Goal: Transaction & Acquisition: Download file/media

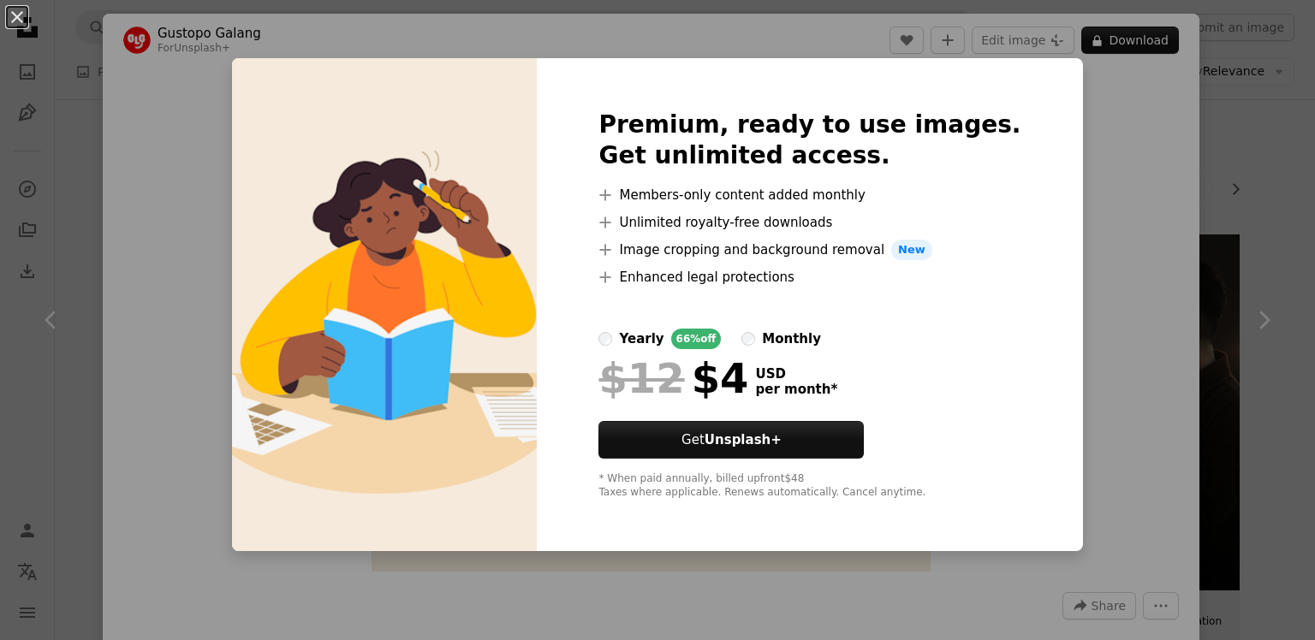
click at [1057, 241] on div "An X shape Premium, ready to use images. Get unlimited access. A plus sign Memb…" at bounding box center [657, 320] width 1315 height 640
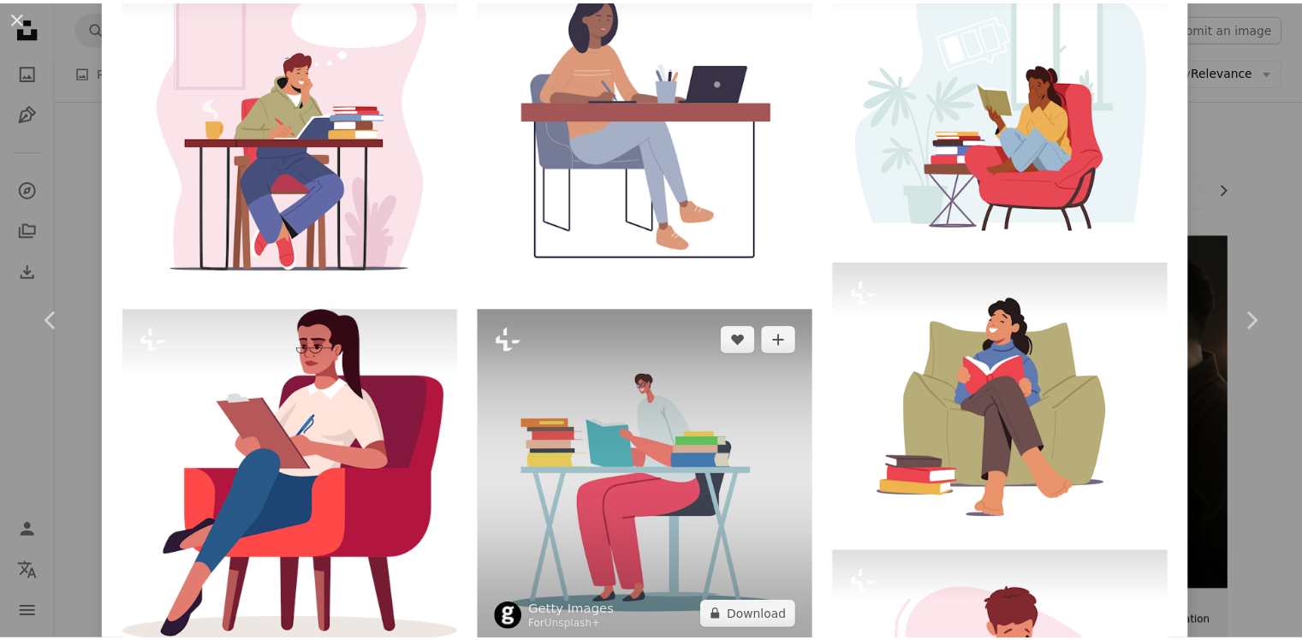
scroll to position [1455, 0]
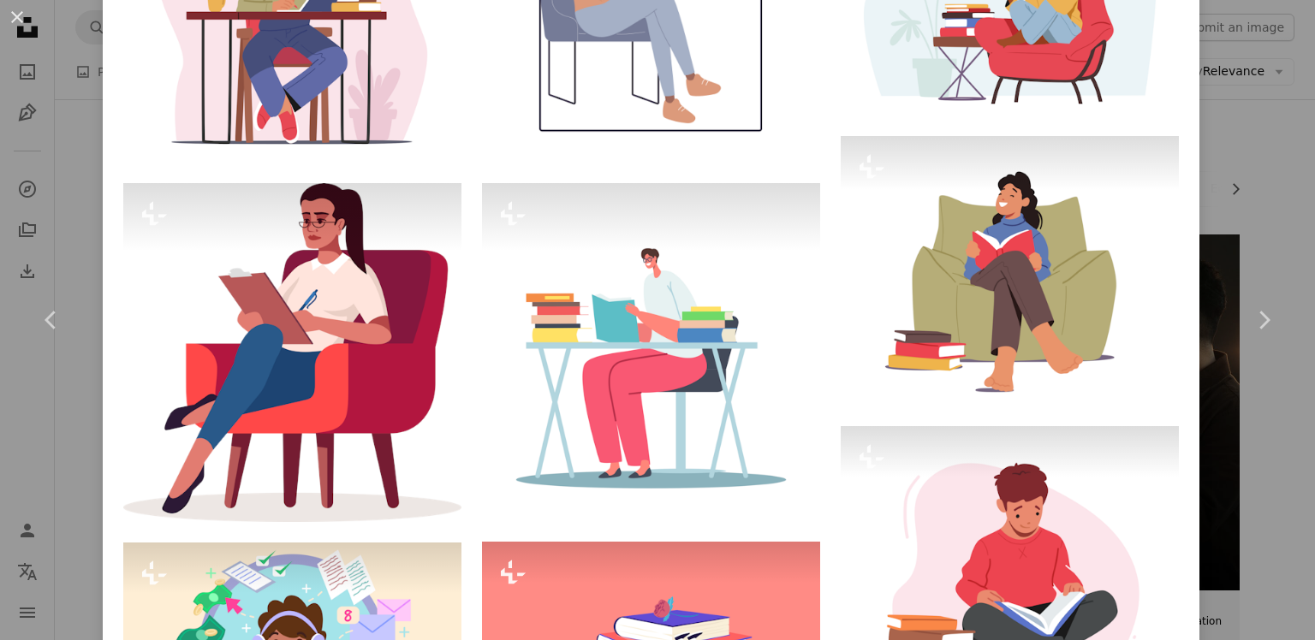
click at [1220, 232] on div "An X shape Chevron left Chevron right Gustopo [PERSON_NAME] For Unsplash+ A hea…" at bounding box center [657, 320] width 1315 height 640
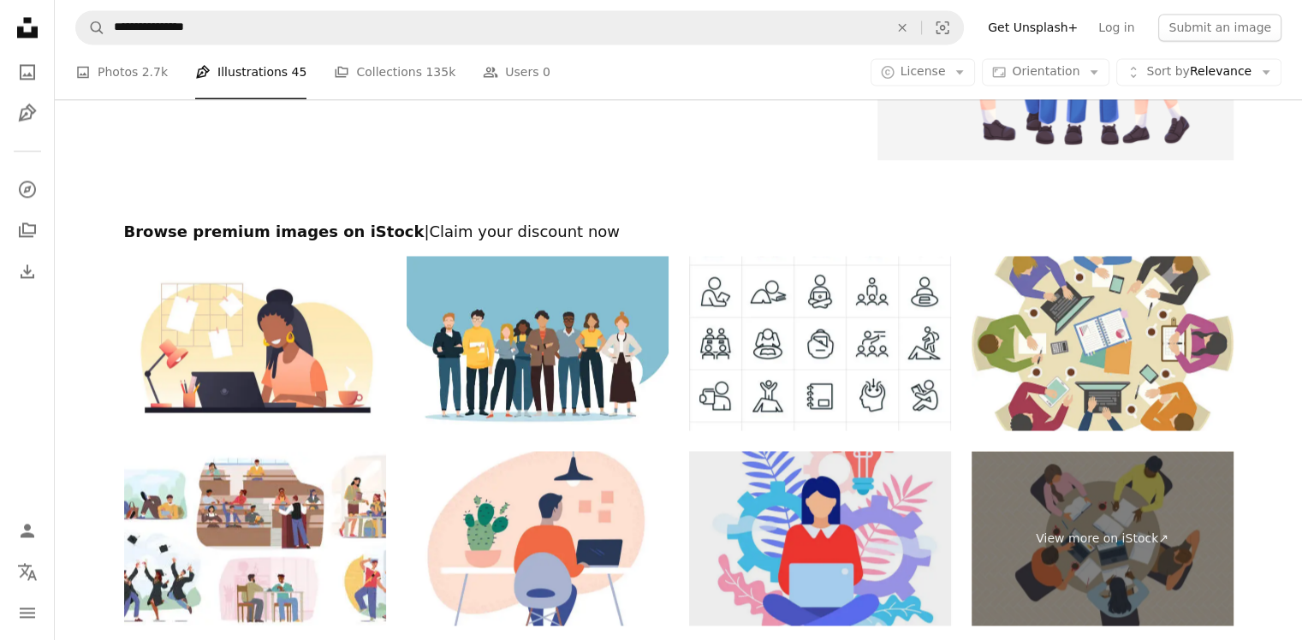
scroll to position [2910, 0]
